Goal: Check status: Check status

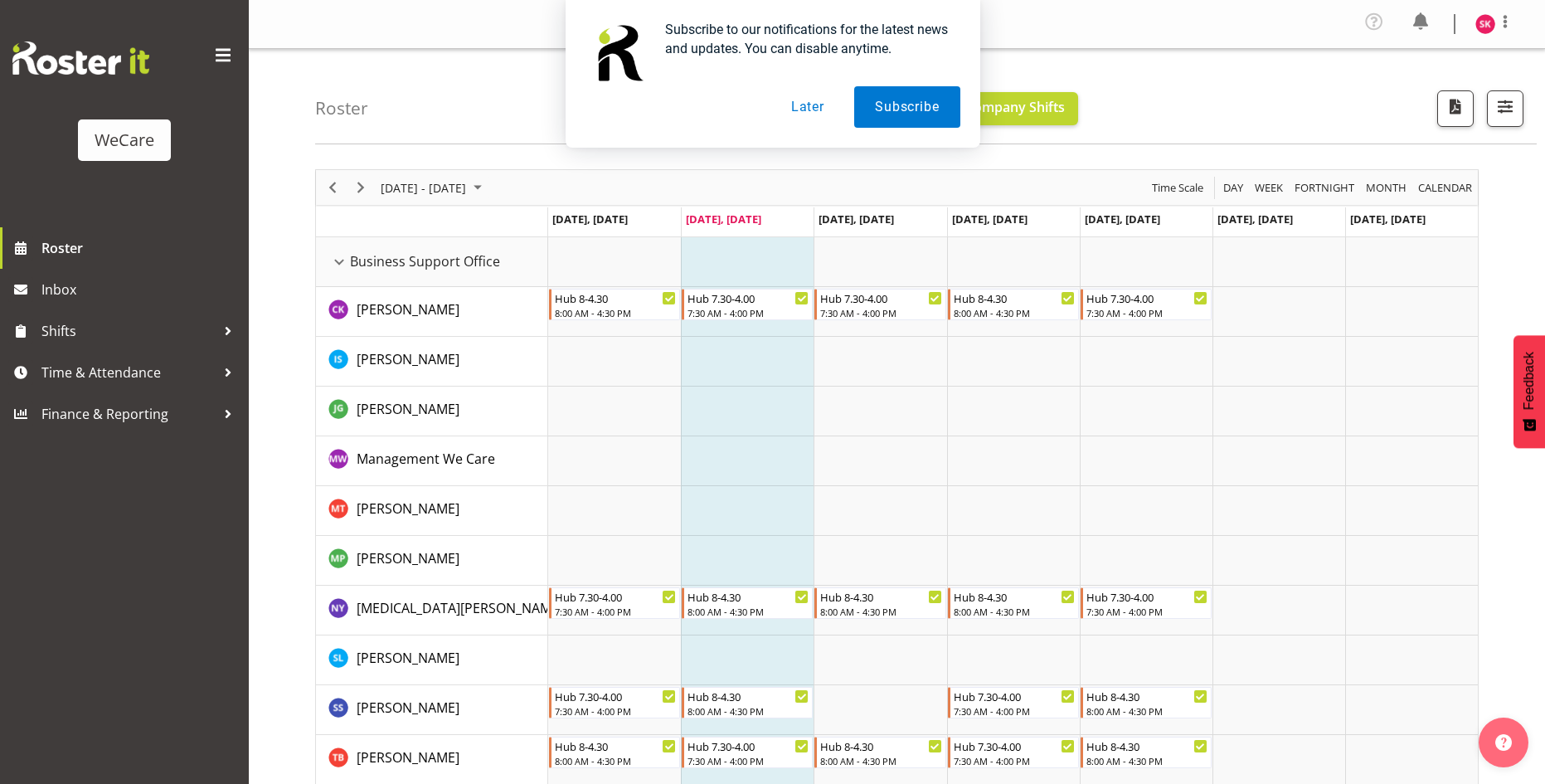
click at [812, 99] on button "Later" at bounding box center [808, 107] width 75 height 42
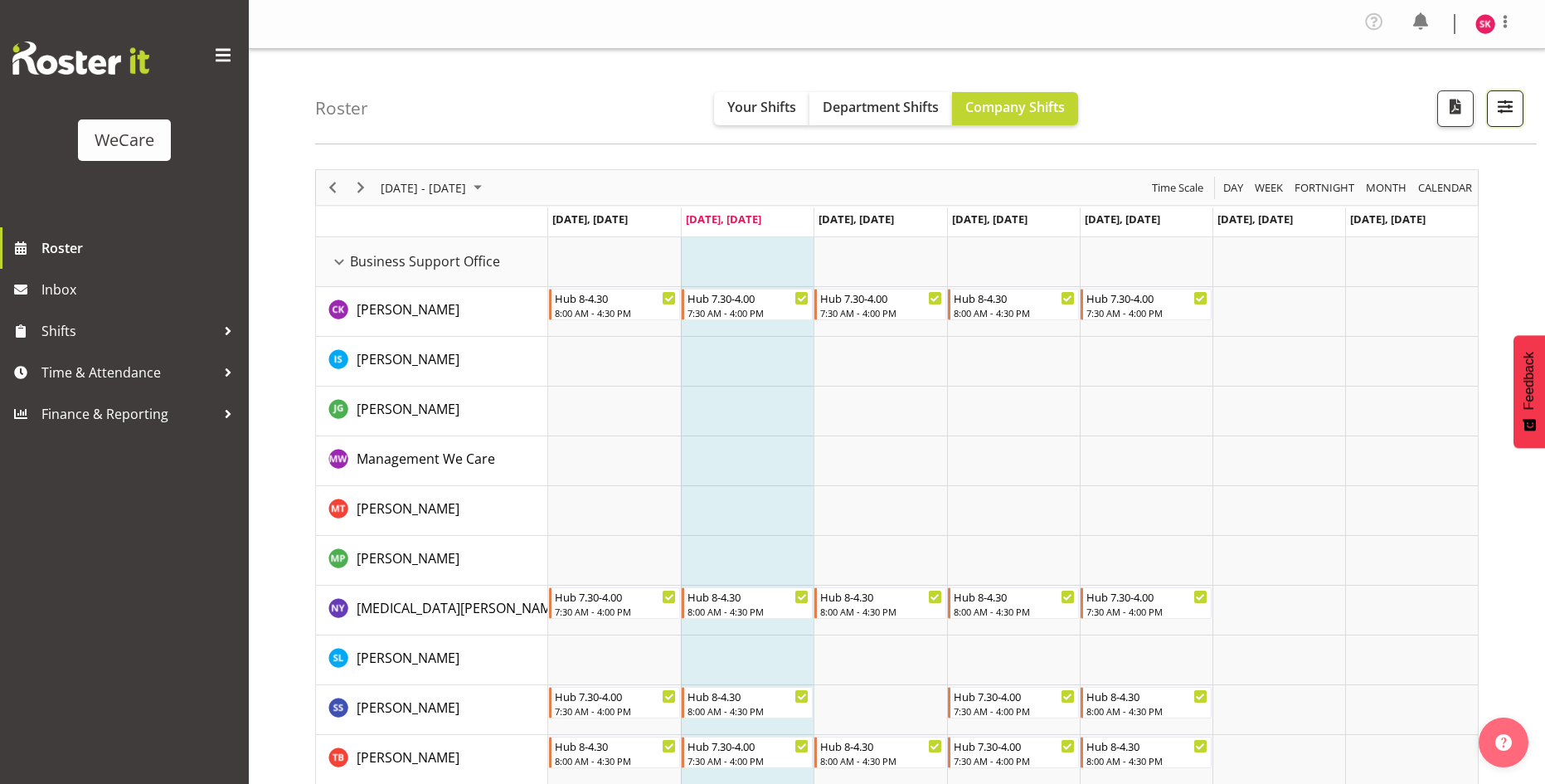
click at [1505, 107] on span "button" at bounding box center [1505, 106] width 21 height 21
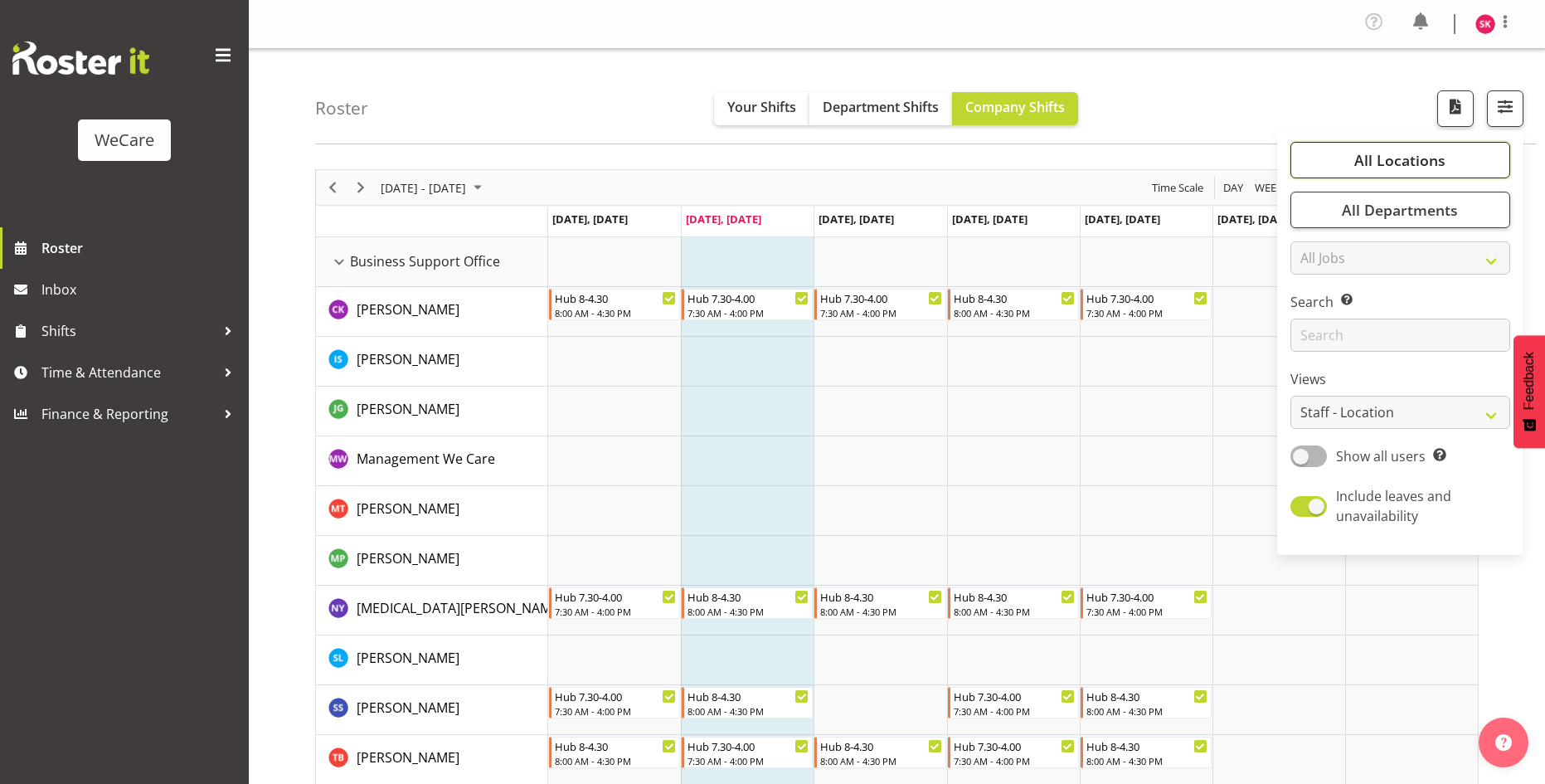
click at [1436, 159] on span "All Locations" at bounding box center [1400, 160] width 92 height 19
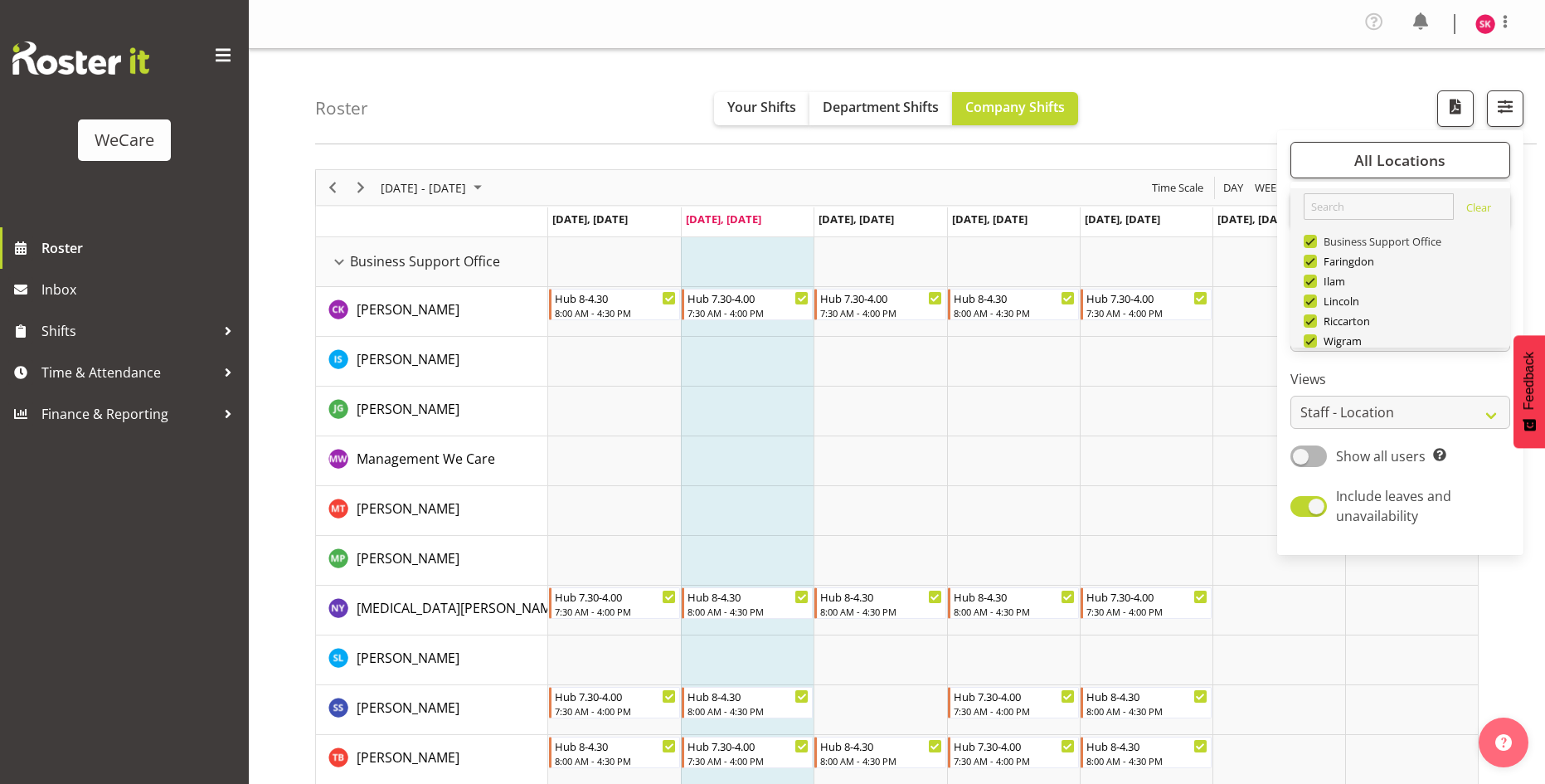
click at [1331, 243] on span "Business Support Office" at bounding box center [1379, 242] width 126 height 14
click at [1315, 243] on input "Business Support Office" at bounding box center [1308, 242] width 11 height 11
checkbox input "false"
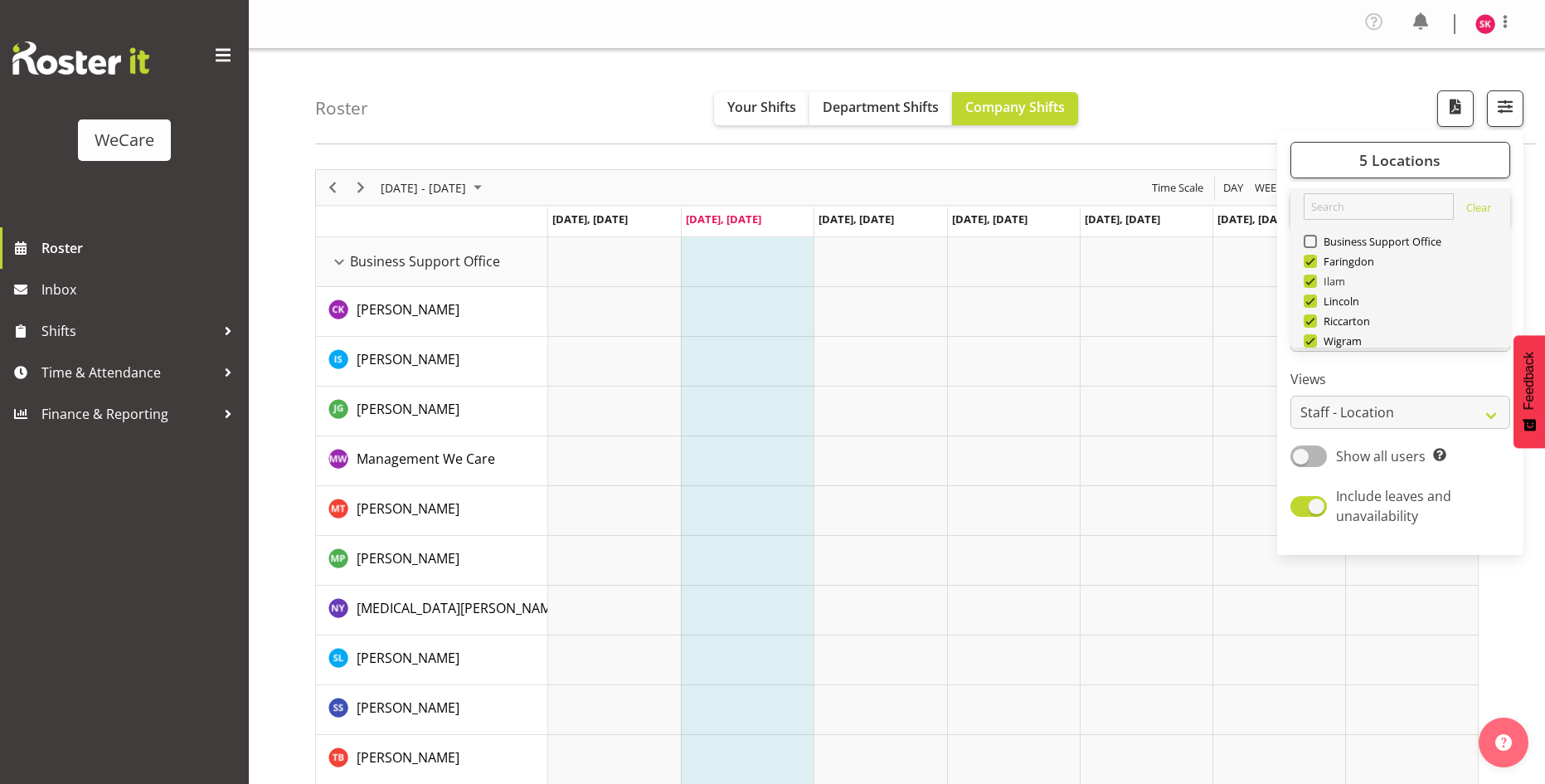
click at [1310, 281] on span at bounding box center [1310, 281] width 14 height 14
click at [1310, 281] on input "Ilam" at bounding box center [1308, 281] width 11 height 11
checkbox input "false"
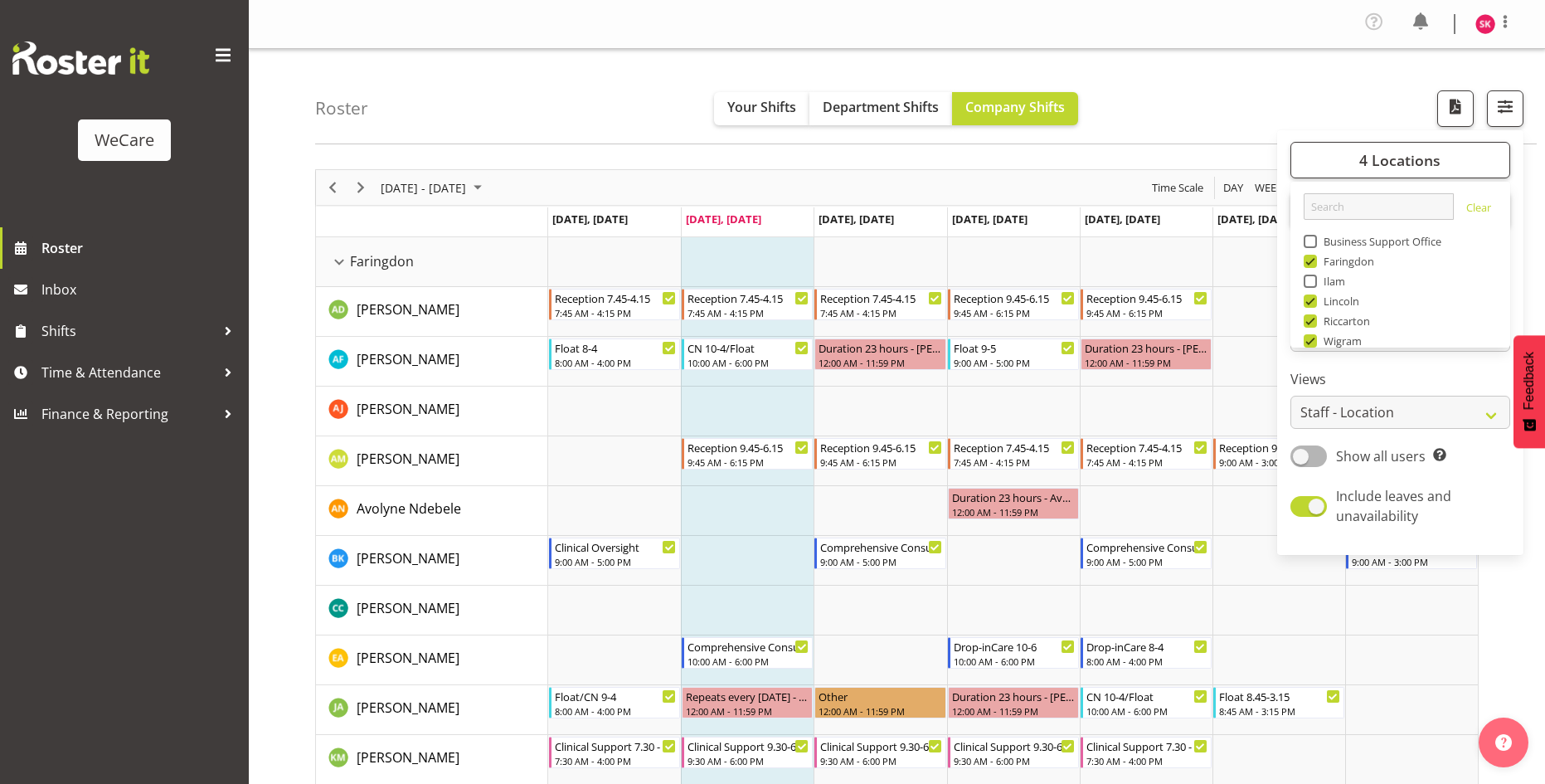
click at [1309, 303] on span at bounding box center [1310, 301] width 14 height 14
click at [1309, 303] on input "Lincoln" at bounding box center [1308, 301] width 11 height 11
checkbox input "false"
click at [1310, 322] on span at bounding box center [1310, 321] width 14 height 14
click at [1310, 322] on input "Riccarton" at bounding box center [1308, 320] width 11 height 11
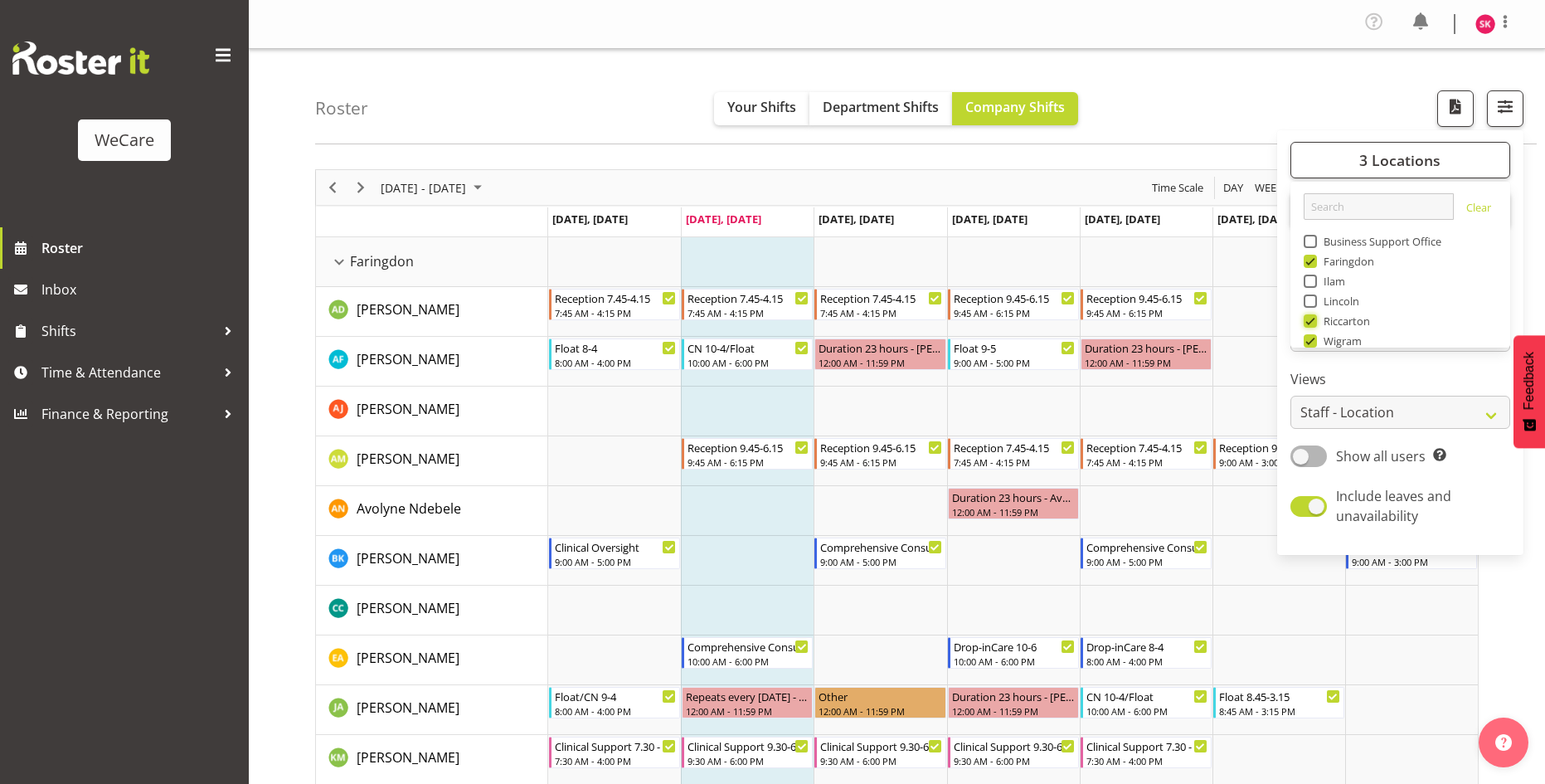
checkbox input "false"
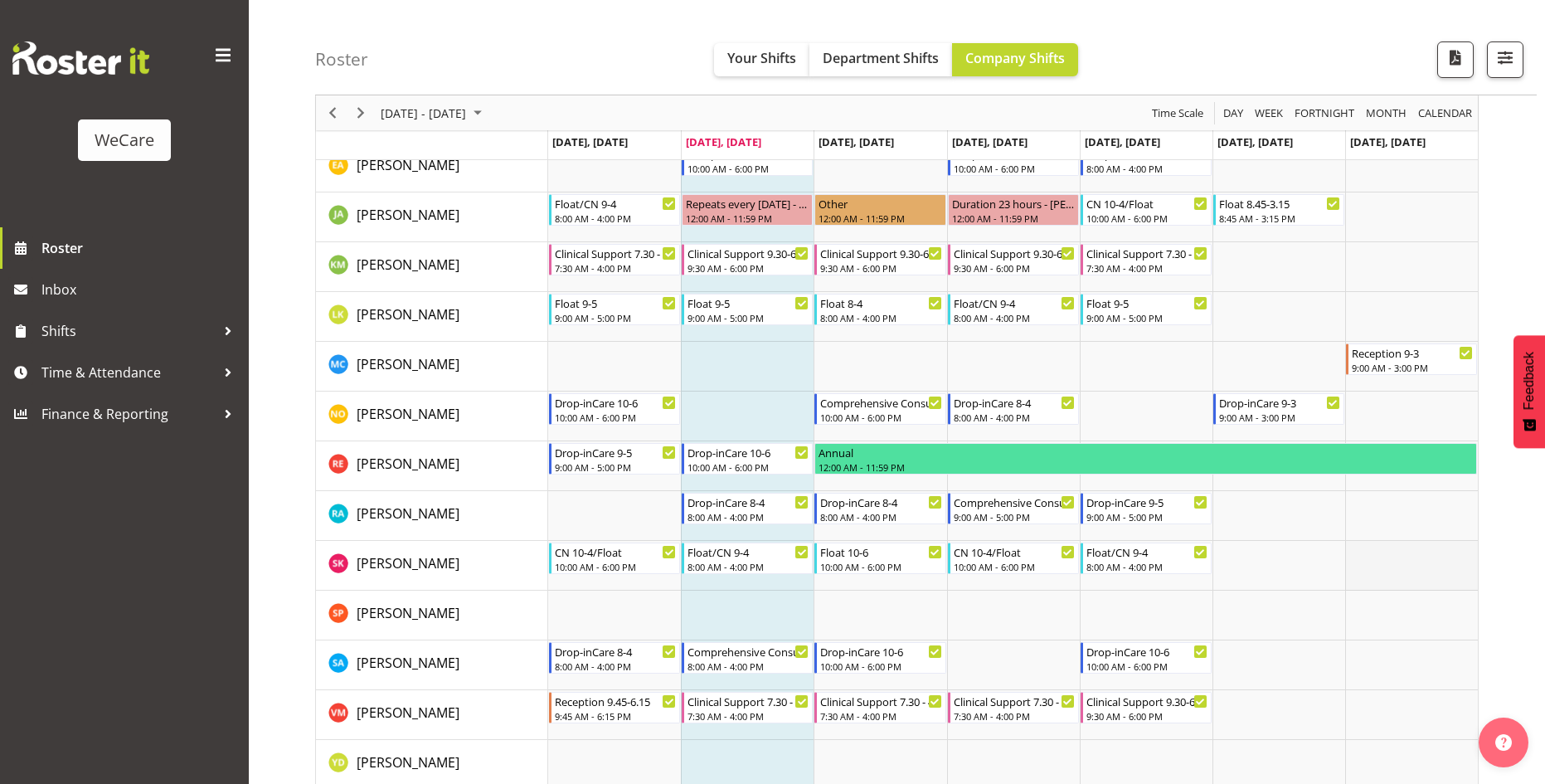
scroll to position [498, 0]
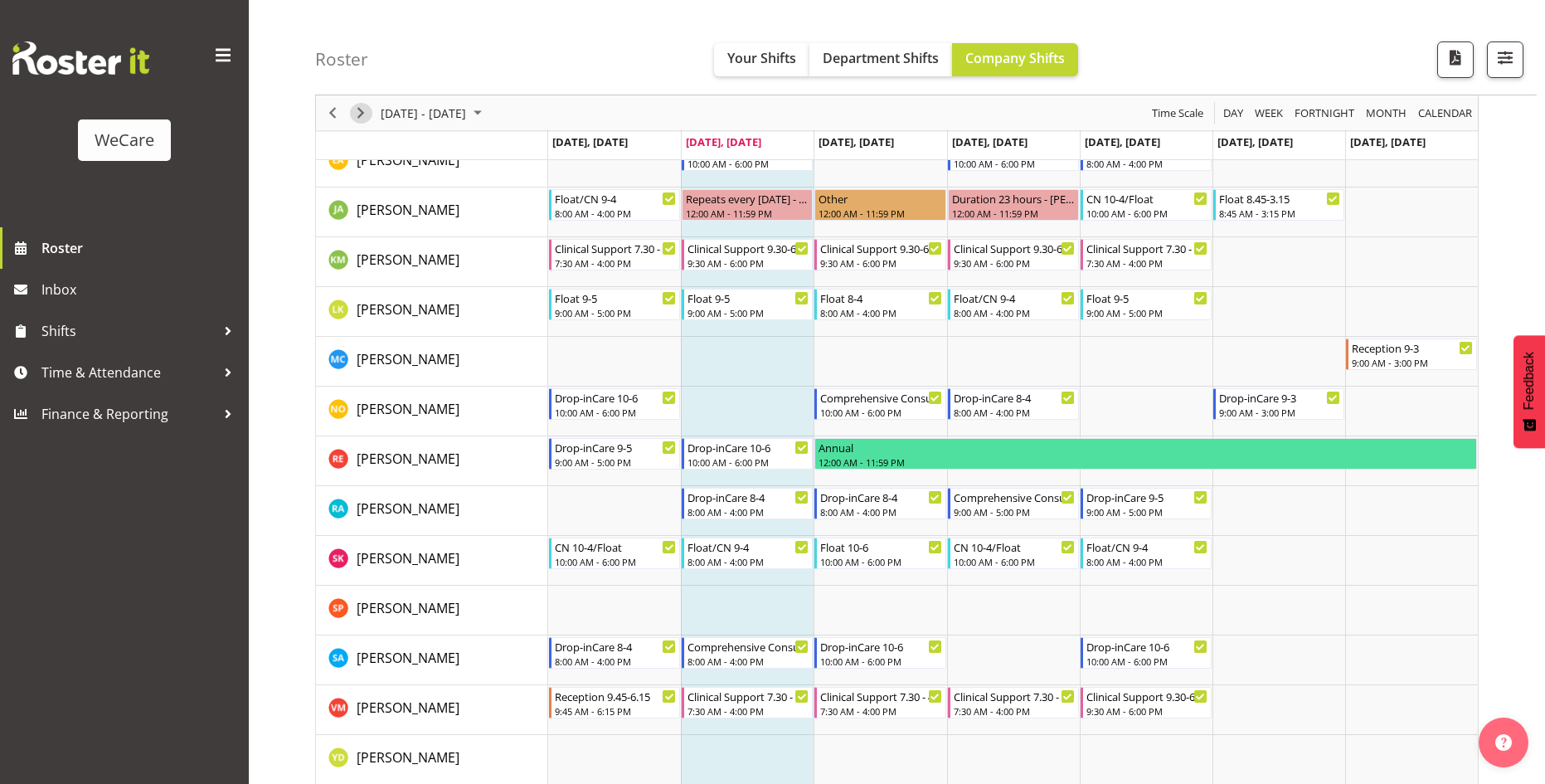
click at [356, 103] on span "Next" at bounding box center [360, 113] width 19 height 20
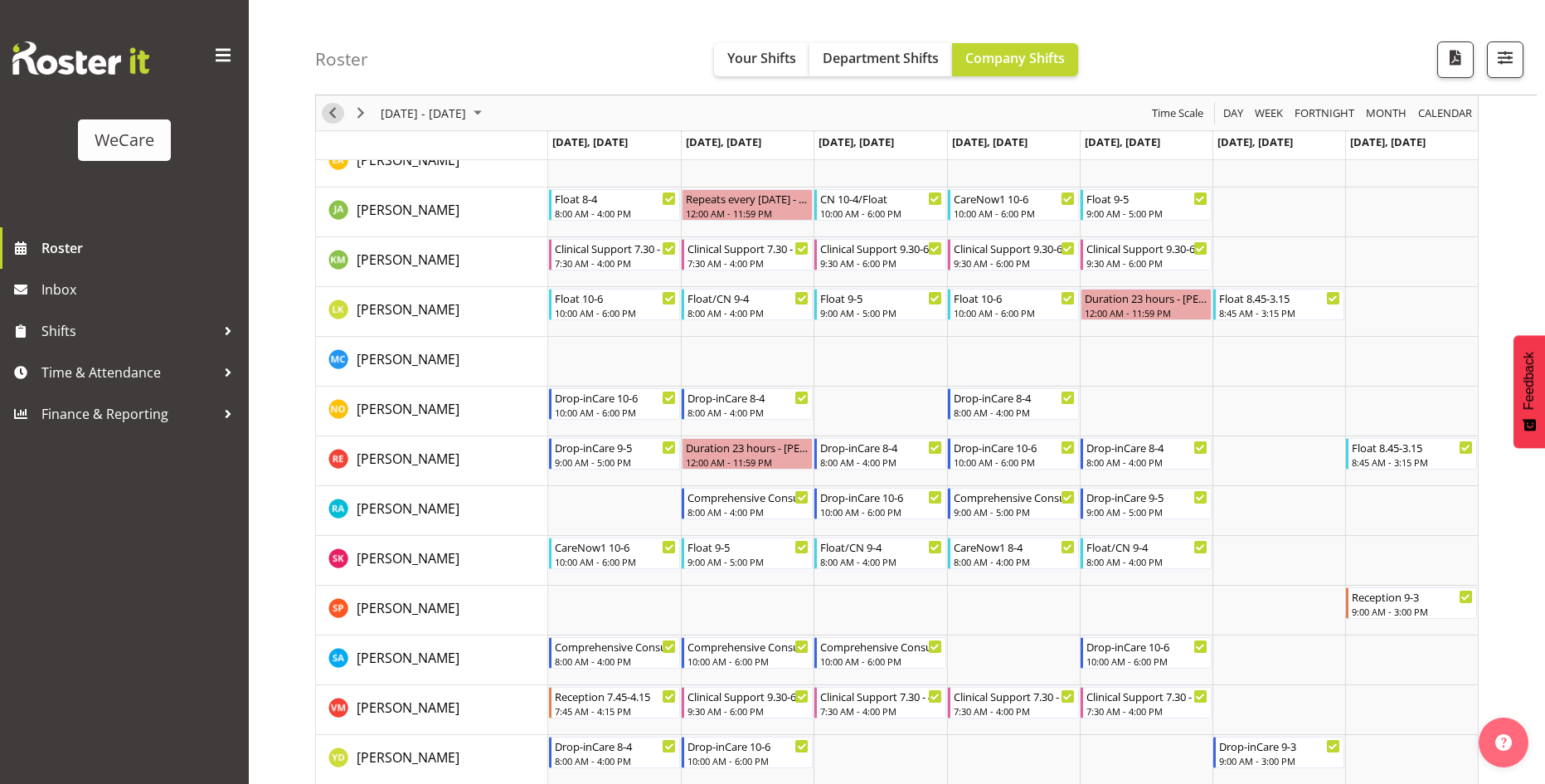
click at [330, 114] on span "Previous" at bounding box center [332, 113] width 19 height 20
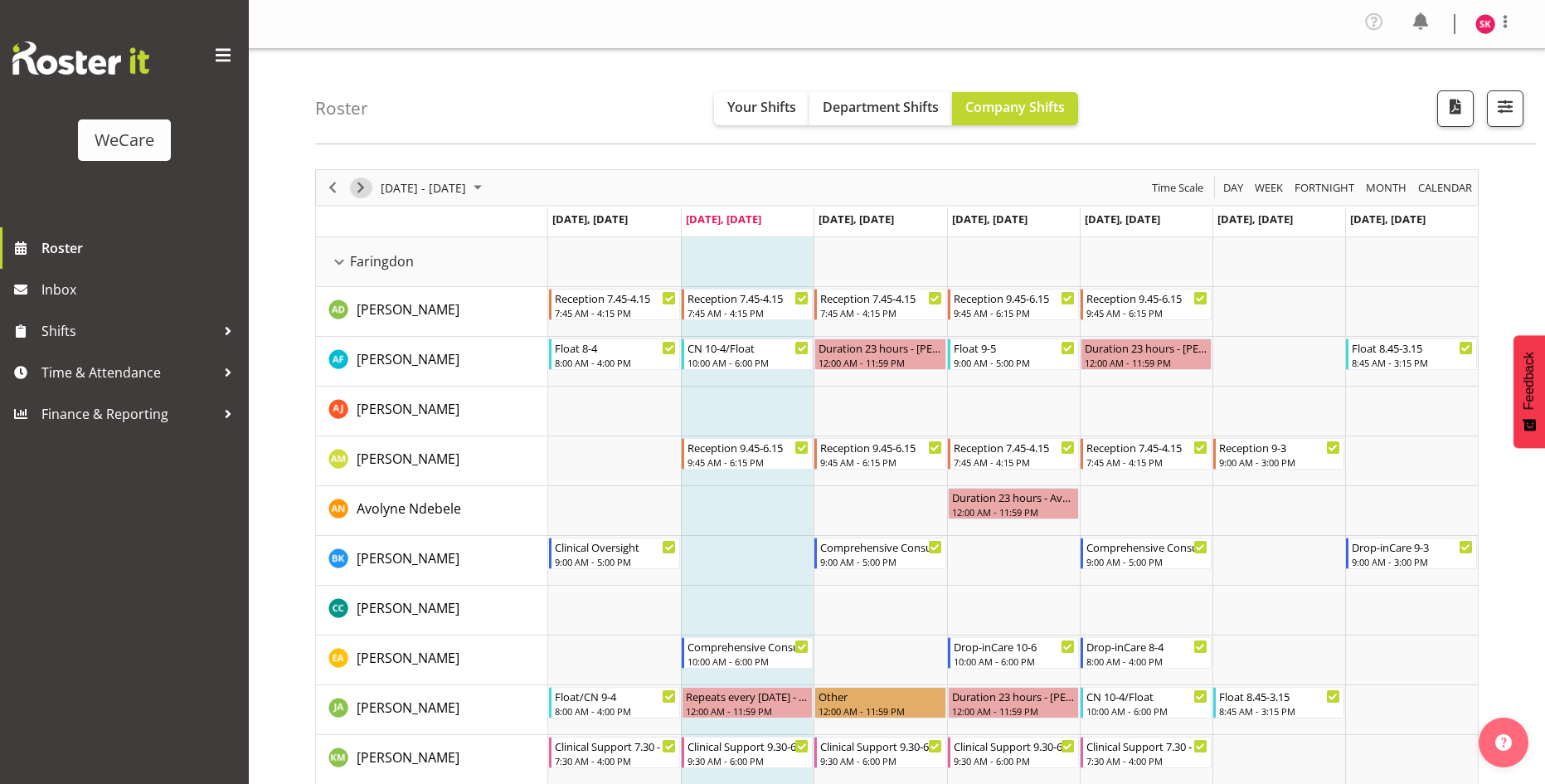
click at [360, 182] on span "Next" at bounding box center [360, 187] width 19 height 20
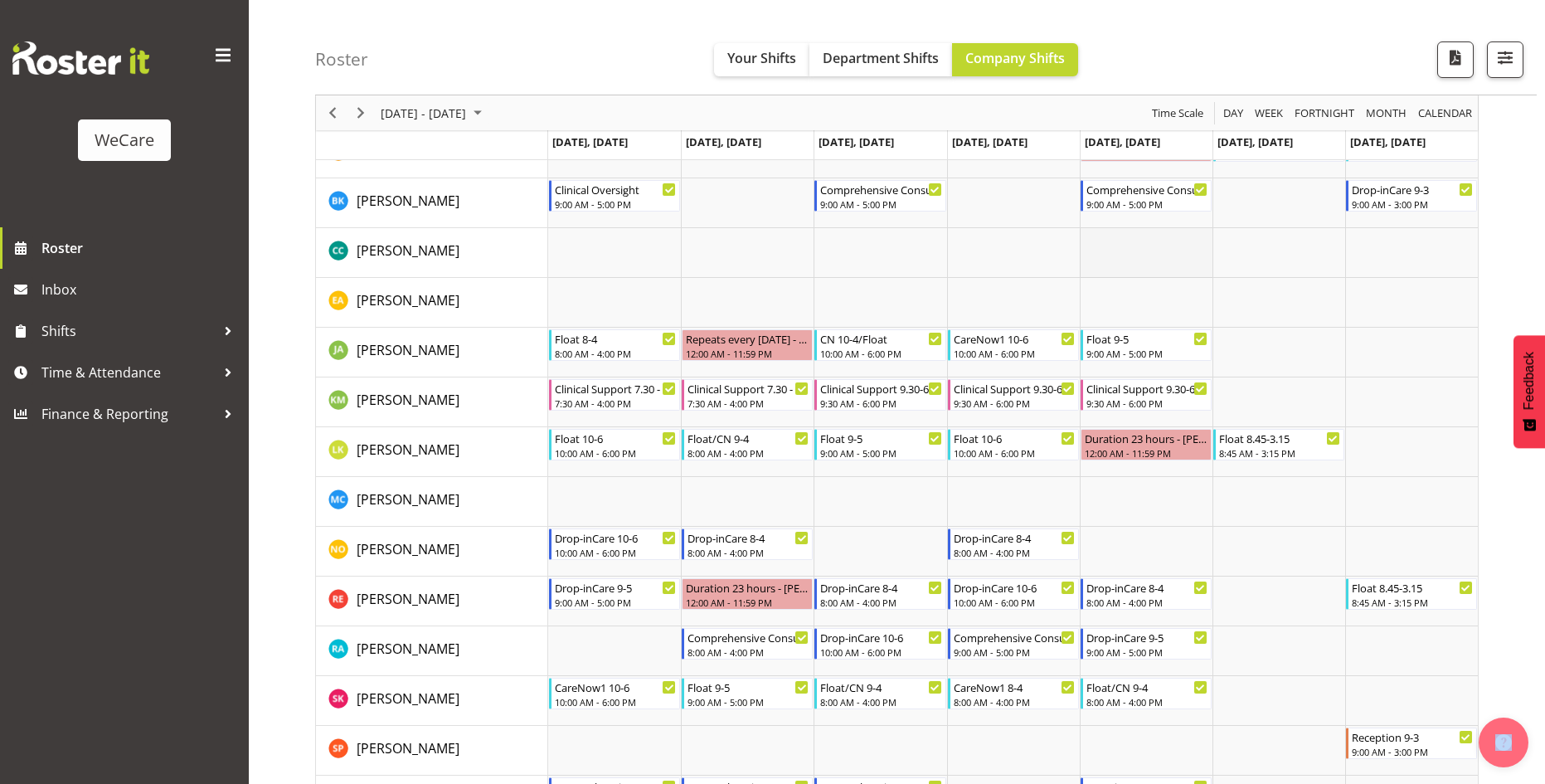
scroll to position [166, 0]
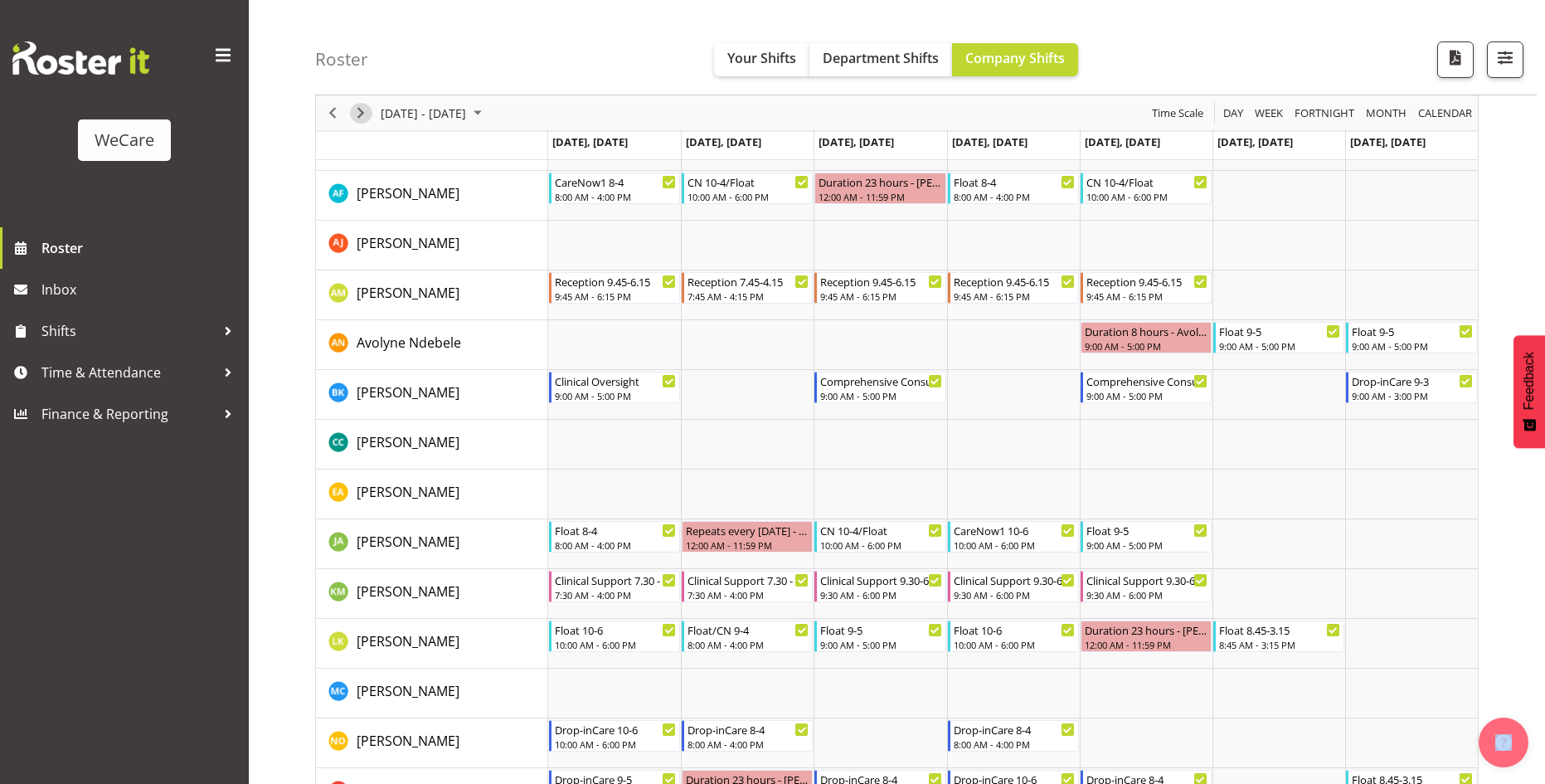
click at [358, 109] on span "Next" at bounding box center [360, 113] width 19 height 20
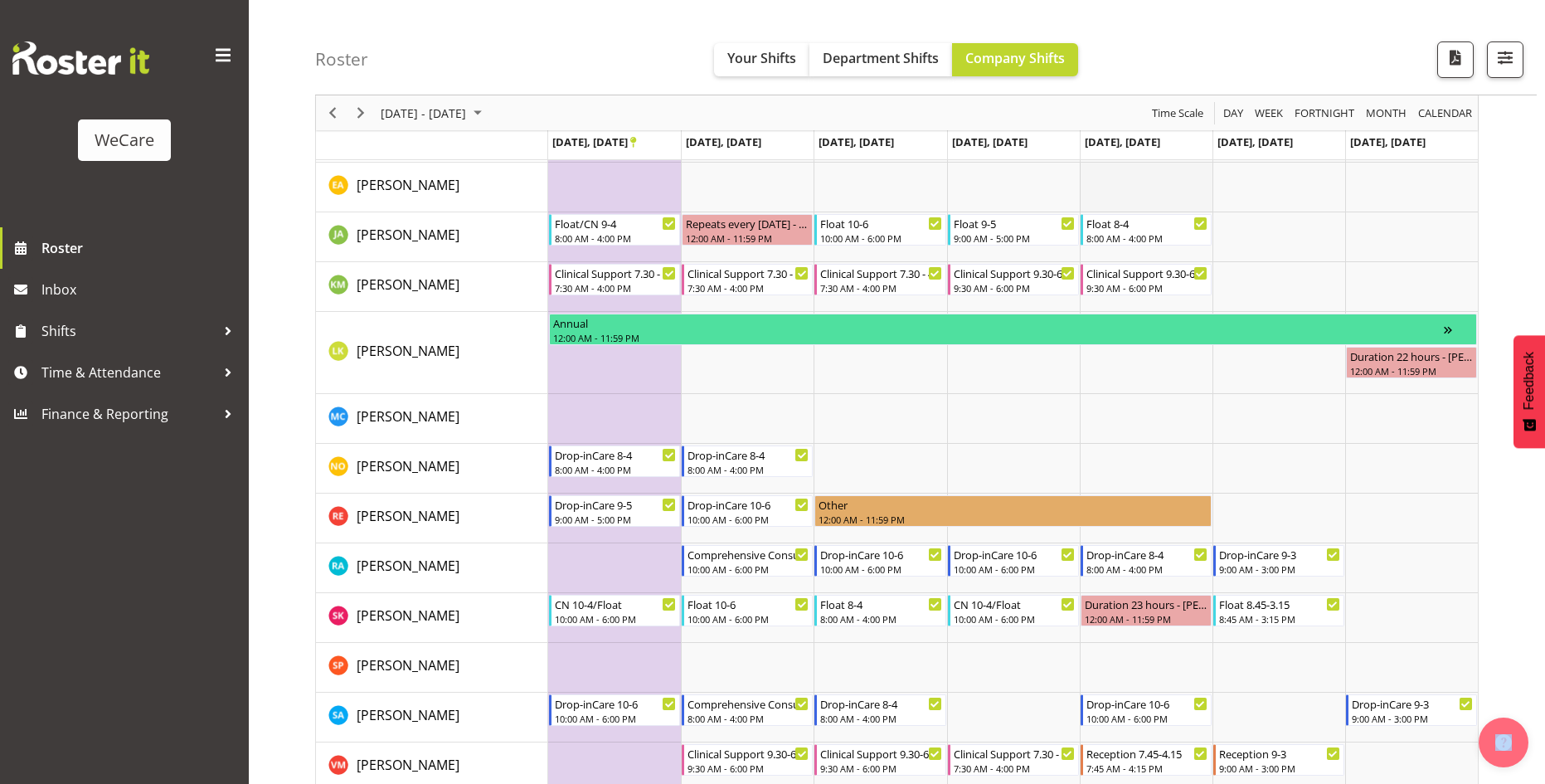
scroll to position [498, 0]
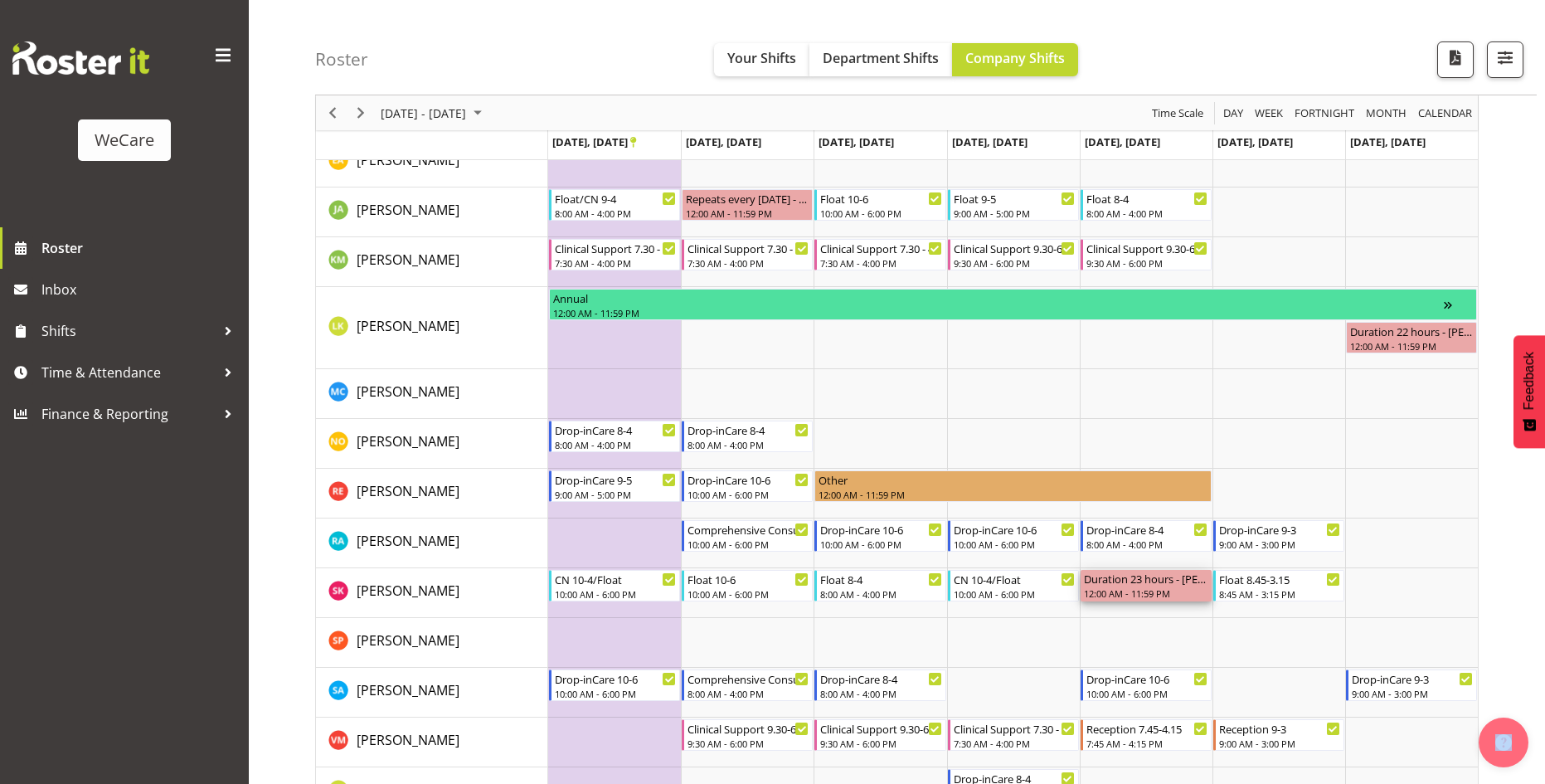
click at [1163, 592] on div "12:00 AM - 11:59 PM" at bounding box center [1147, 593] width 125 height 14
click at [1156, 597] on div "12:00 AM - 11:59 PM" at bounding box center [1147, 593] width 125 height 14
click at [1122, 623] on td "Timeline Week of September 23, 2025" at bounding box center [1147, 642] width 132 height 50
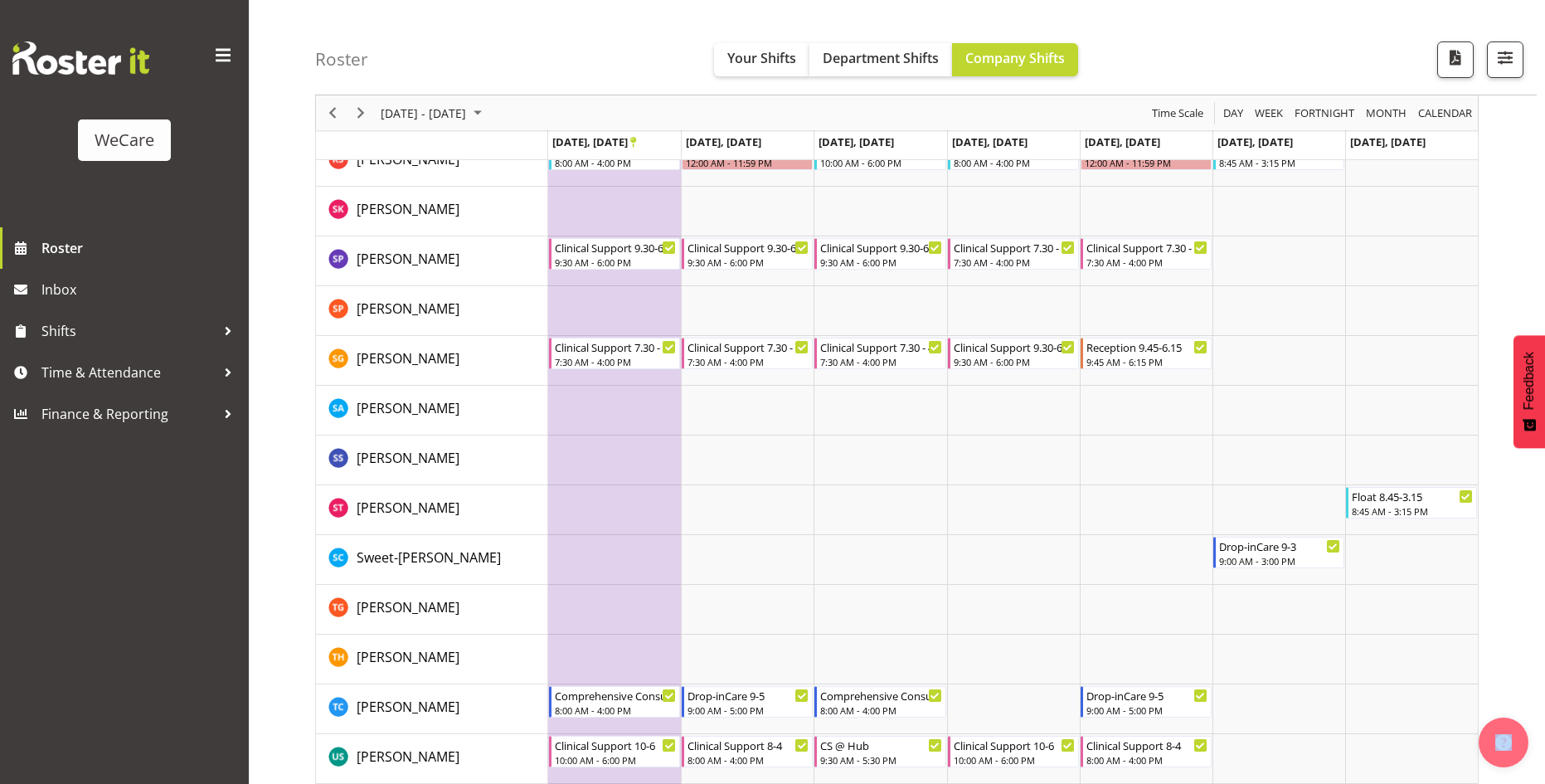
scroll to position [3151, 0]
click at [1513, 54] on span "button" at bounding box center [1505, 57] width 21 height 21
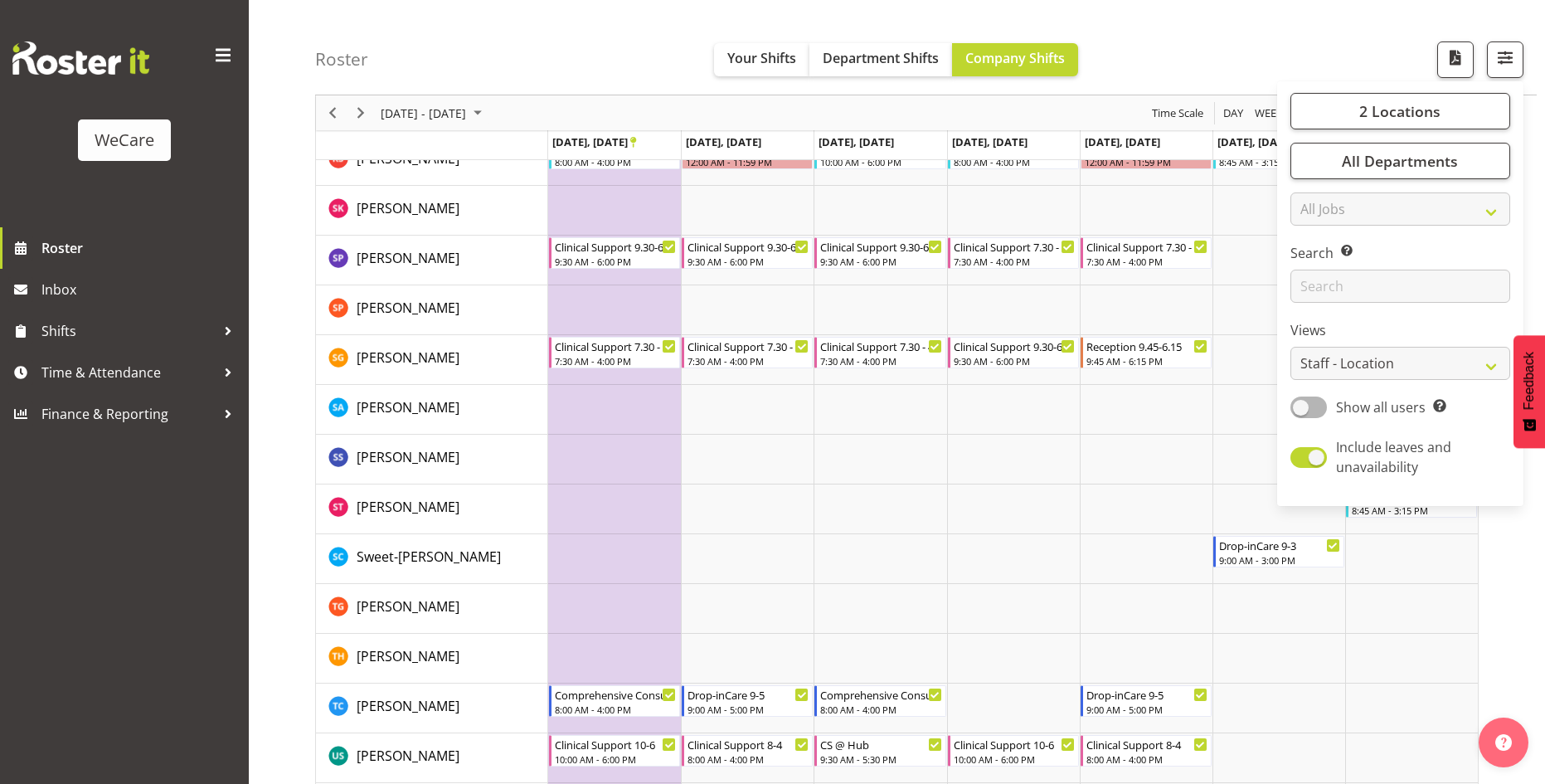
click at [1218, 45] on div "Roster Your Shifts Department Shifts Company Shifts 2 Locations Clear Business …" at bounding box center [926, 48] width 1222 height 95
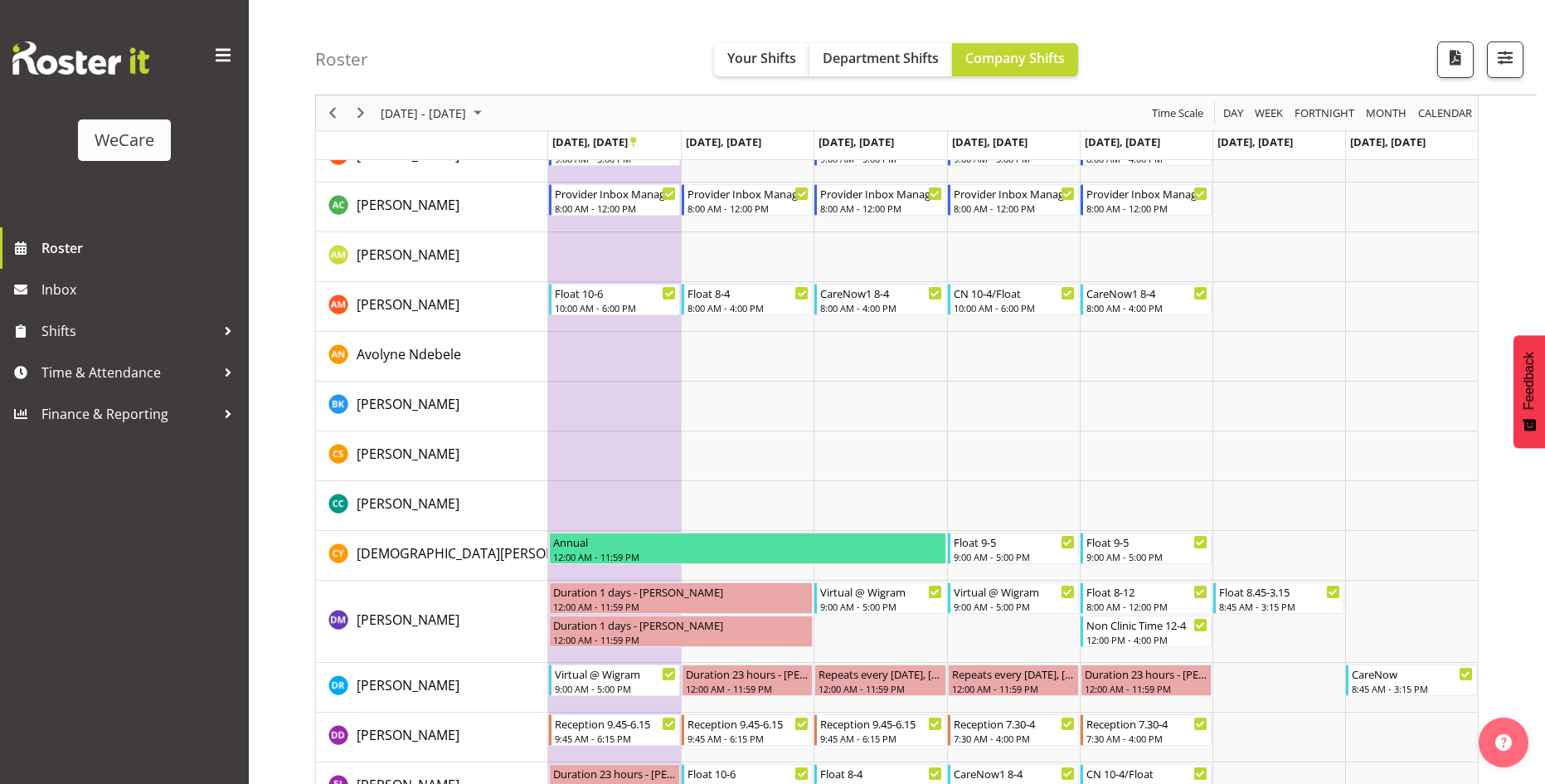
scroll to position [1326, 0]
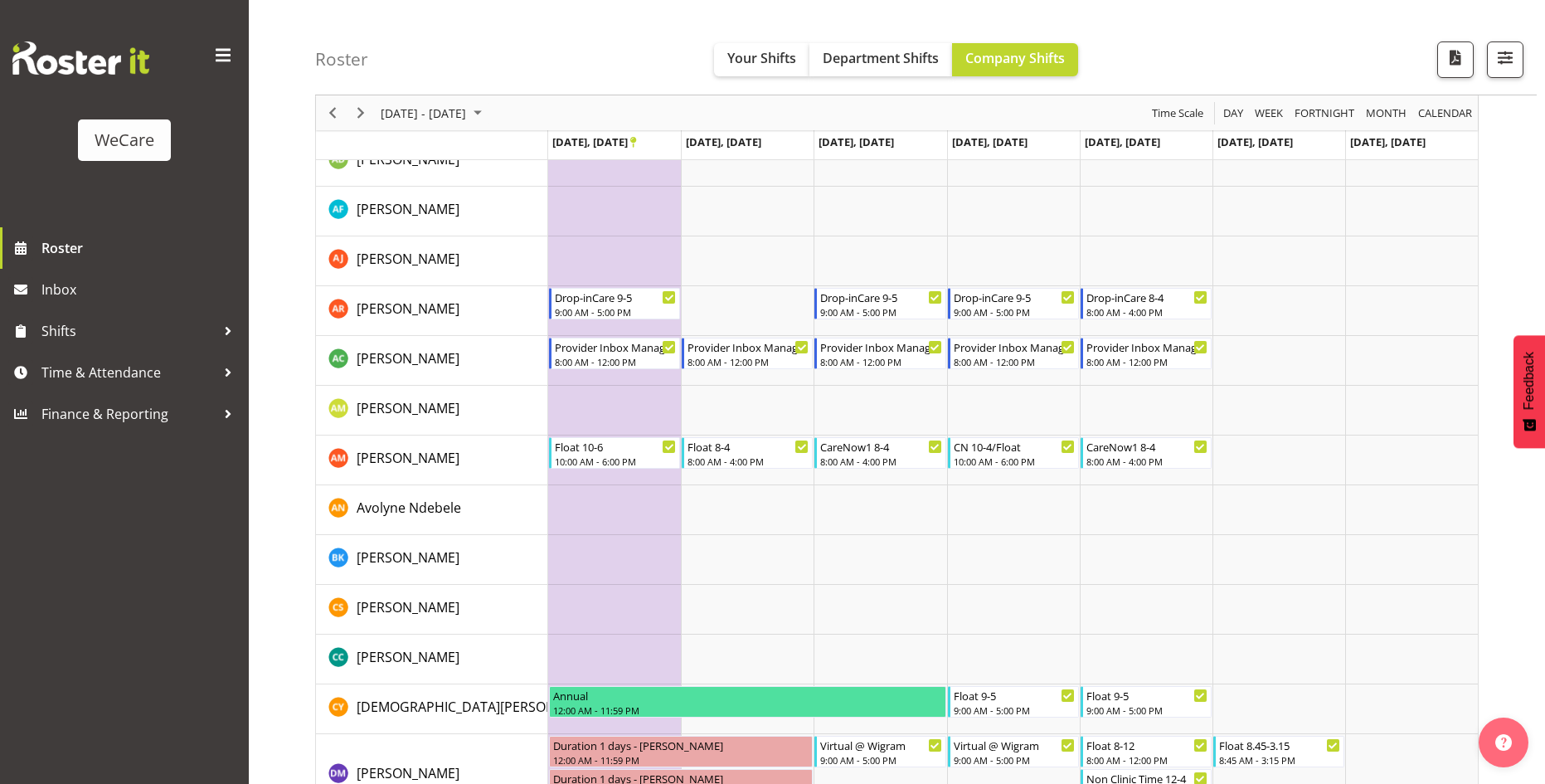
click at [233, 56] on span at bounding box center [222, 55] width 26 height 26
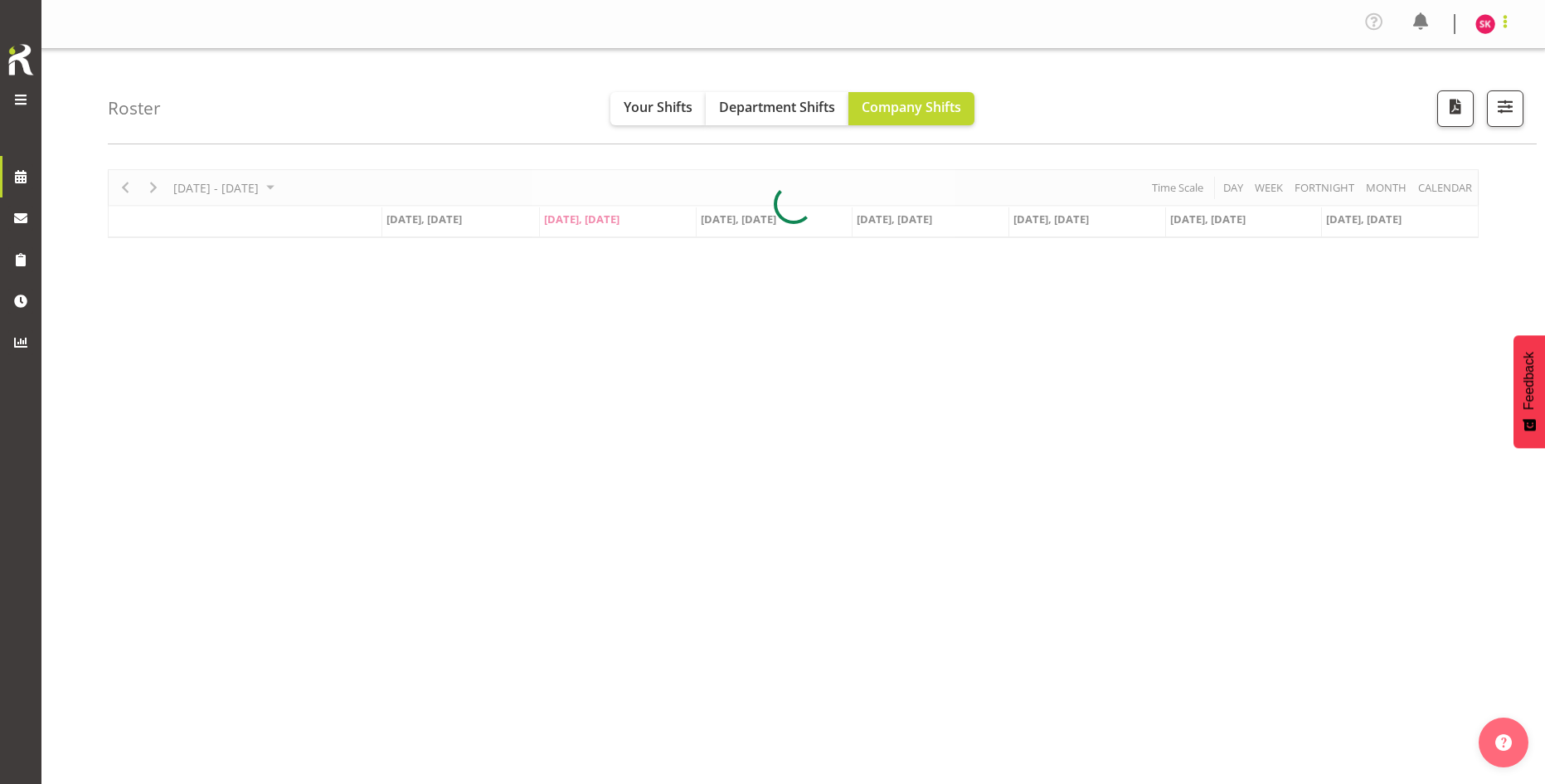
click at [1504, 22] on span at bounding box center [1505, 21] width 19 height 19
click at [1400, 91] on link "Log Out" at bounding box center [1435, 91] width 159 height 30
